Goal: Task Accomplishment & Management: Manage account settings

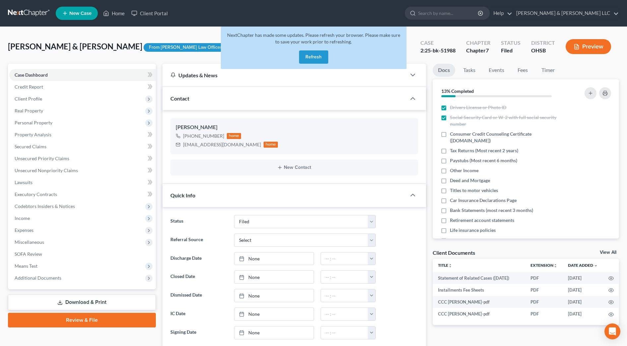
select select "3"
click at [310, 56] on button "Refresh" at bounding box center [313, 56] width 29 height 13
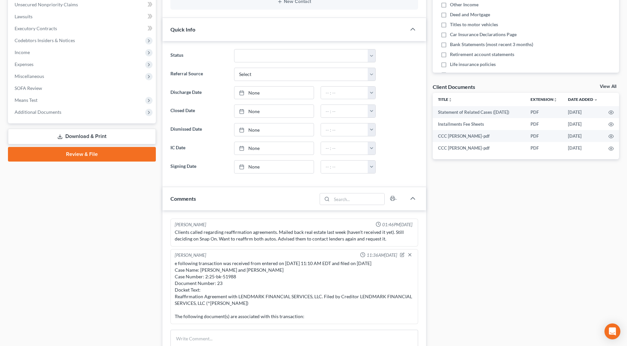
scroll to position [144, 0]
click at [230, 336] on textarea at bounding box center [294, 341] width 248 height 25
paste textarea "Case Name: [PERSON_NAME] and [PERSON_NAME] Case Number: 2:25-bk-51988 Document …"
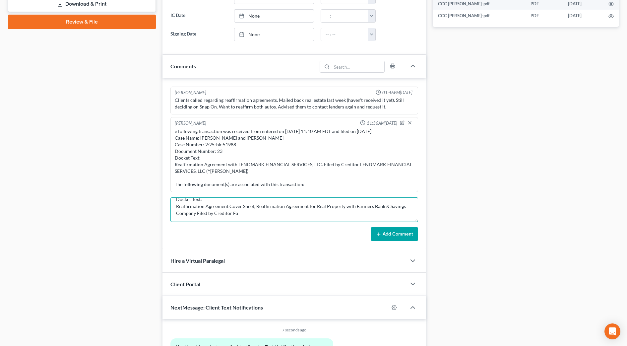
scroll to position [36, 0]
paste textarea "The following transaction was received from [PERSON_NAME] entered on [DATE] 10:…"
type textarea "Case Name: [PERSON_NAME] and [PERSON_NAME] Case Number: 2:25-bk-51988 Document …"
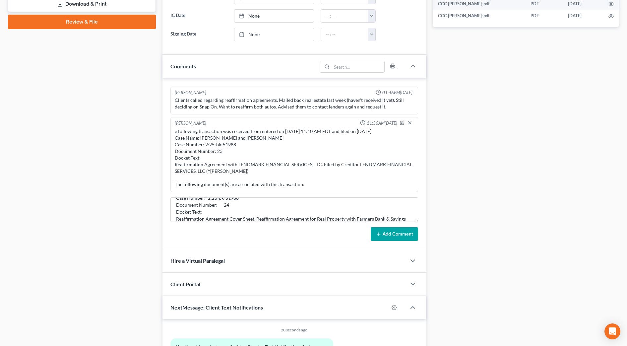
drag, startPoint x: 402, startPoint y: 232, endPoint x: 403, endPoint y: 227, distance: 5.3
click at [403, 232] on button "Add Comment" at bounding box center [394, 234] width 47 height 14
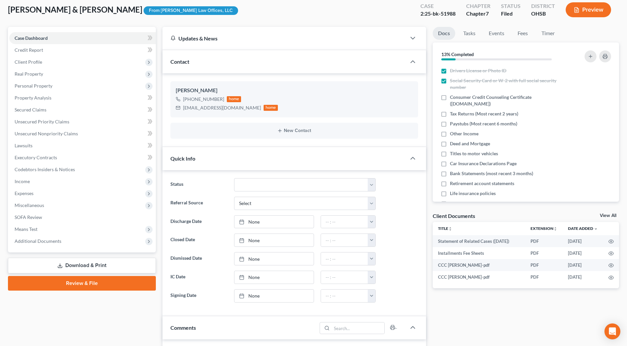
scroll to position [0, 0]
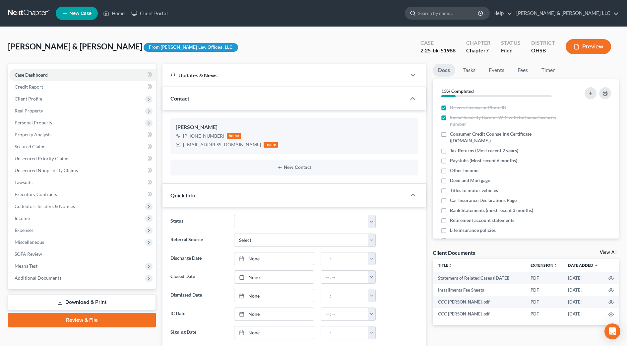
click at [458, 15] on input "search" at bounding box center [448, 13] width 61 height 12
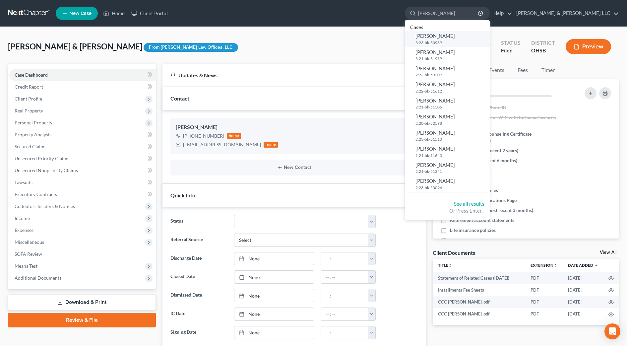
type input "[PERSON_NAME]"
click at [465, 40] on link "[PERSON_NAME] 3:23-bk-30989" at bounding box center [447, 39] width 85 height 16
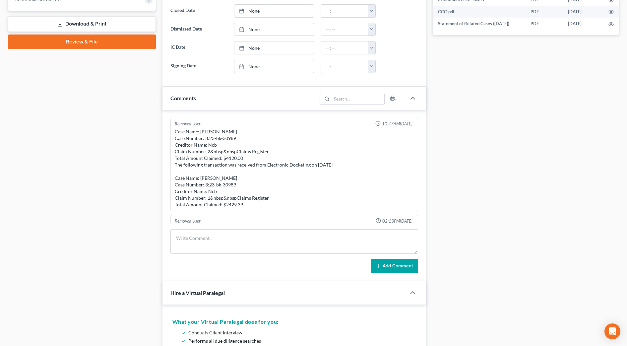
scroll to position [153, 0]
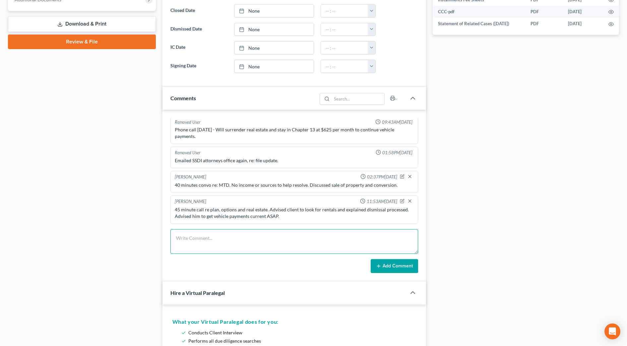
drag, startPoint x: 270, startPoint y: 234, endPoint x: 256, endPoint y: 241, distance: 16.3
click at [270, 234] on textarea at bounding box center [294, 241] width 248 height 25
type textarea "M"
type textarea "VM from client that he sent in the medical records for the mortgage moratorium …"
click at [393, 268] on button "Add Comment" at bounding box center [394, 266] width 47 height 14
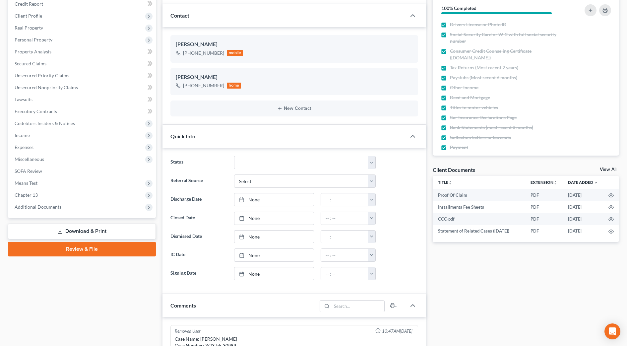
scroll to position [0, 0]
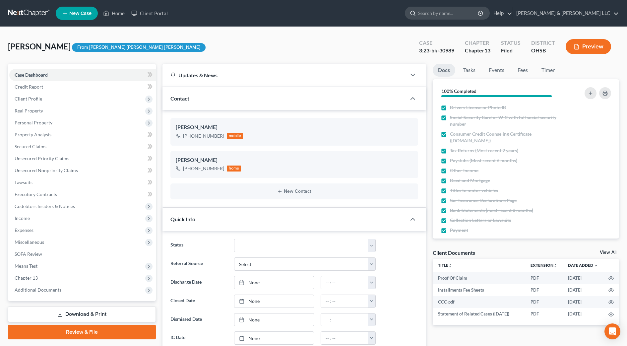
click at [455, 10] on input "search" at bounding box center [448, 13] width 61 height 12
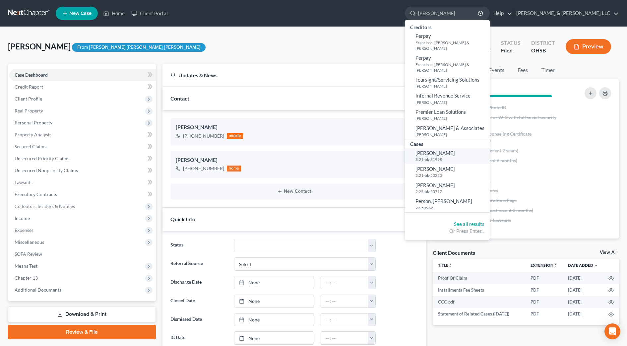
type input "[PERSON_NAME]"
click at [455, 150] on span "[PERSON_NAME]" at bounding box center [434, 153] width 39 height 6
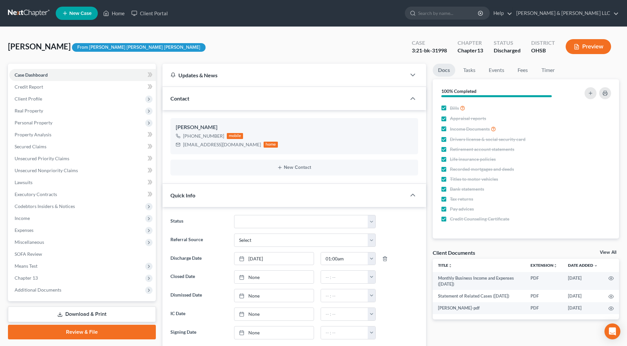
scroll to position [19, 0]
